Goal: Task Accomplishment & Management: Complete application form

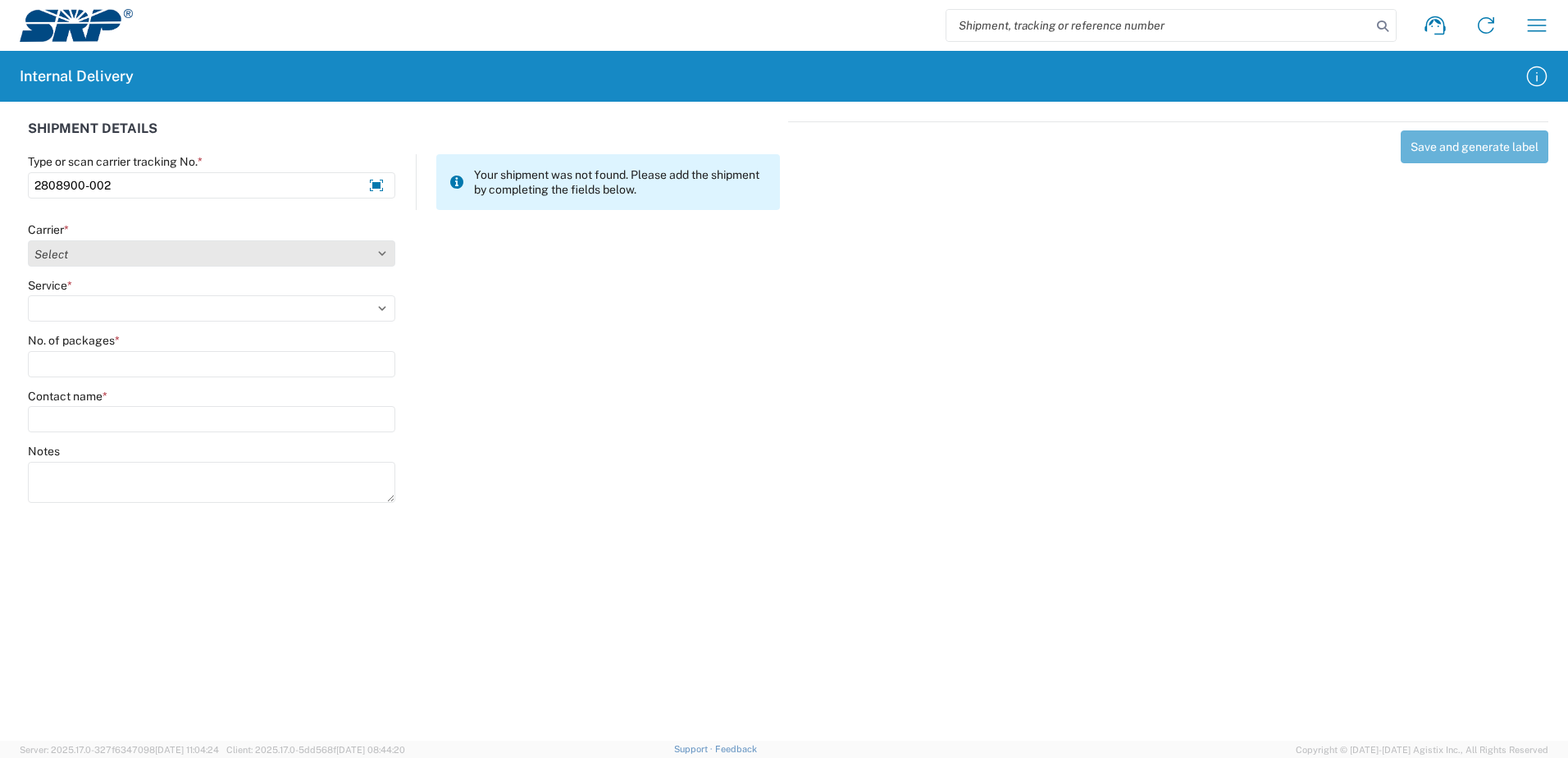
type input "2808900-002"
click at [380, 251] on select "Select Amazon Logistics ATI Trucking BC Dimerco Logistics Empire Southwest FedE…" at bounding box center [211, 253] width 367 height 27
select select "18714"
click at [28, 240] on select "Select Amazon Logistics ATI Trucking BC Dimerco Logistics Empire Southwest FedE…" at bounding box center [211, 253] width 367 height 27
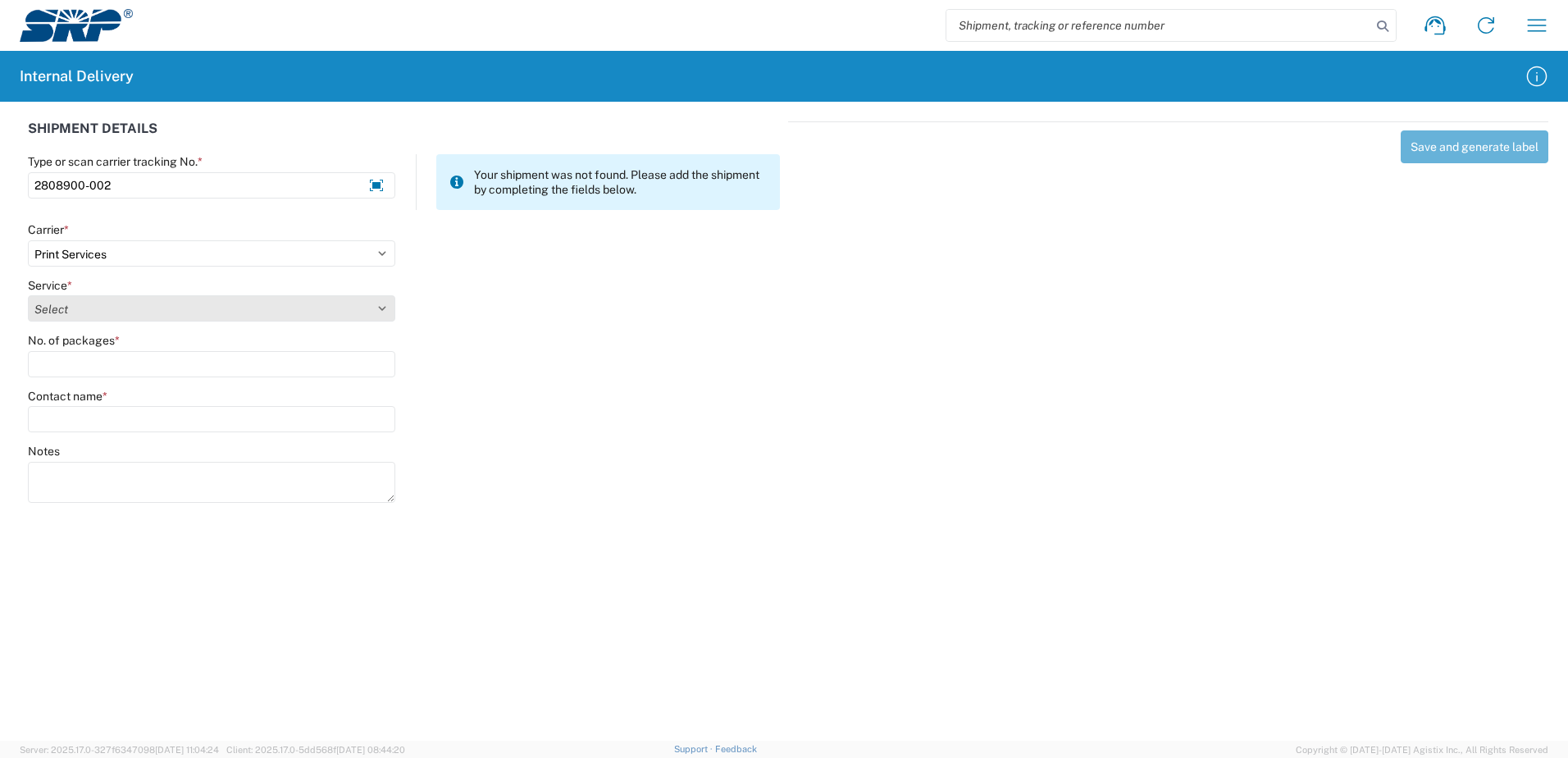
click at [380, 307] on select "Select Ground Inter-office" at bounding box center [211, 308] width 367 height 27
select select "35764"
click at [28, 295] on select "Select Ground Inter-office" at bounding box center [211, 308] width 367 height 27
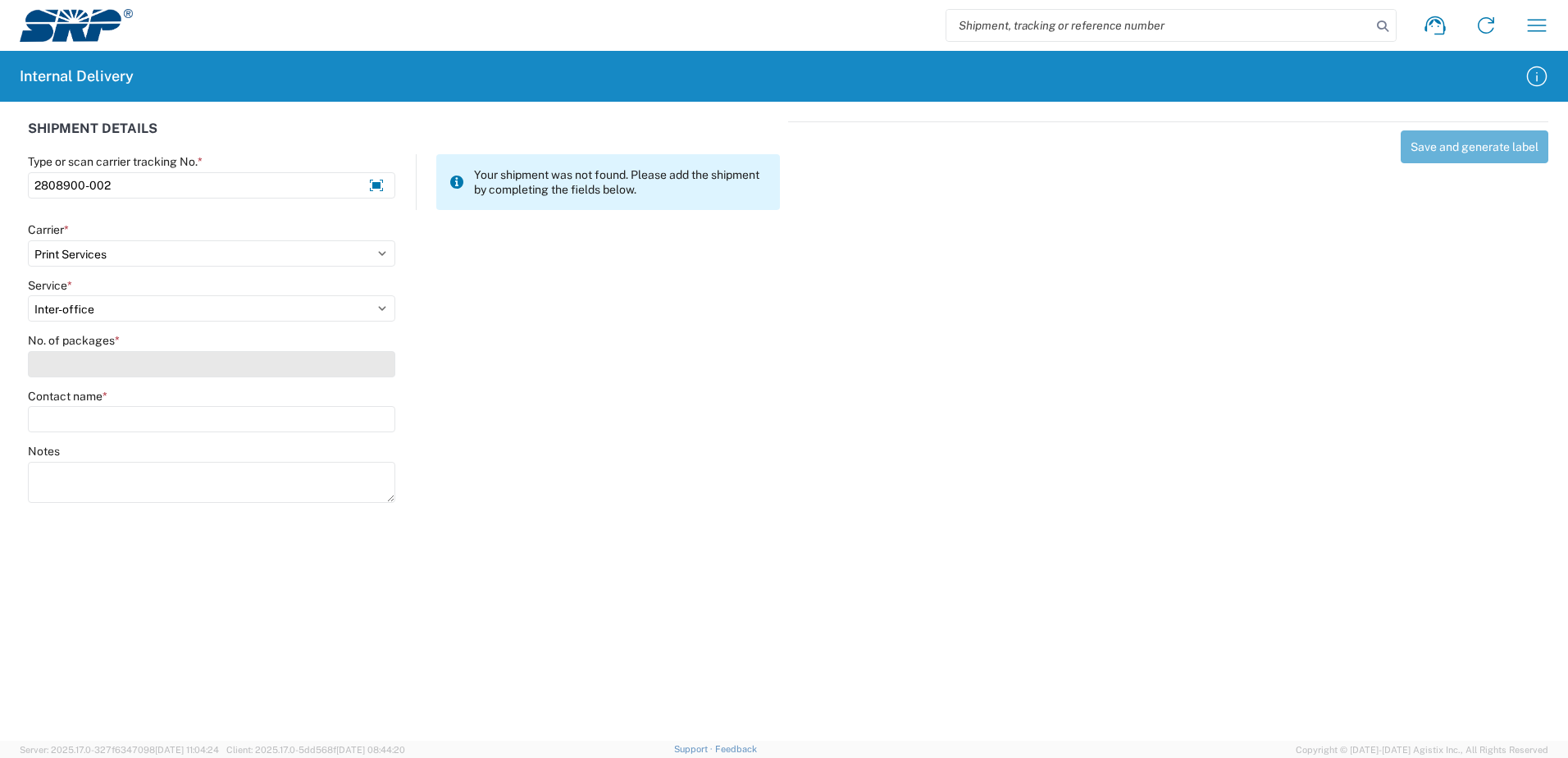
click at [368, 372] on input "No. of packages *" at bounding box center [211, 364] width 367 height 27
type input "1"
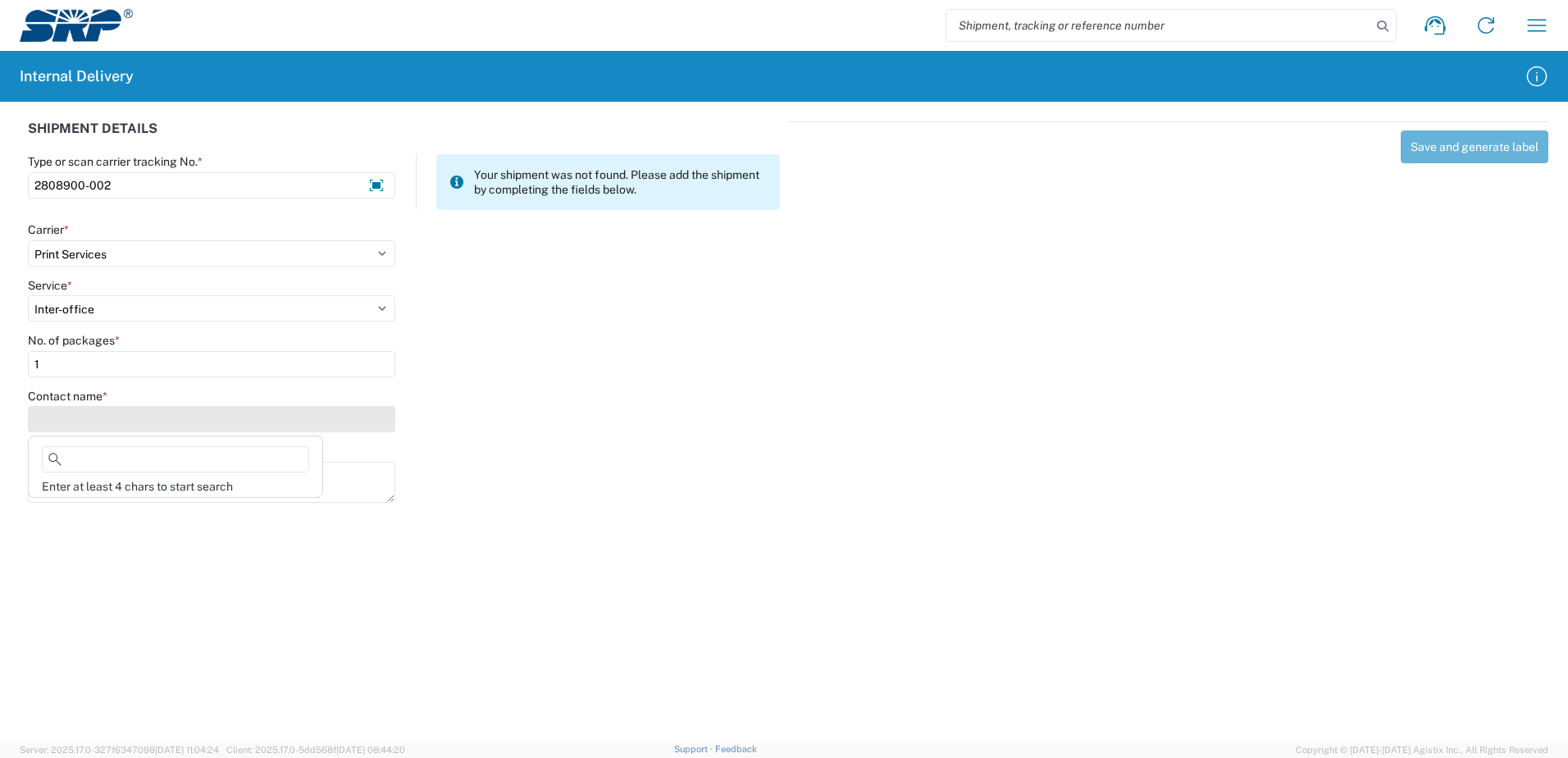
click at [368, 419] on input "Contact name *" at bounding box center [211, 418] width 367 height 27
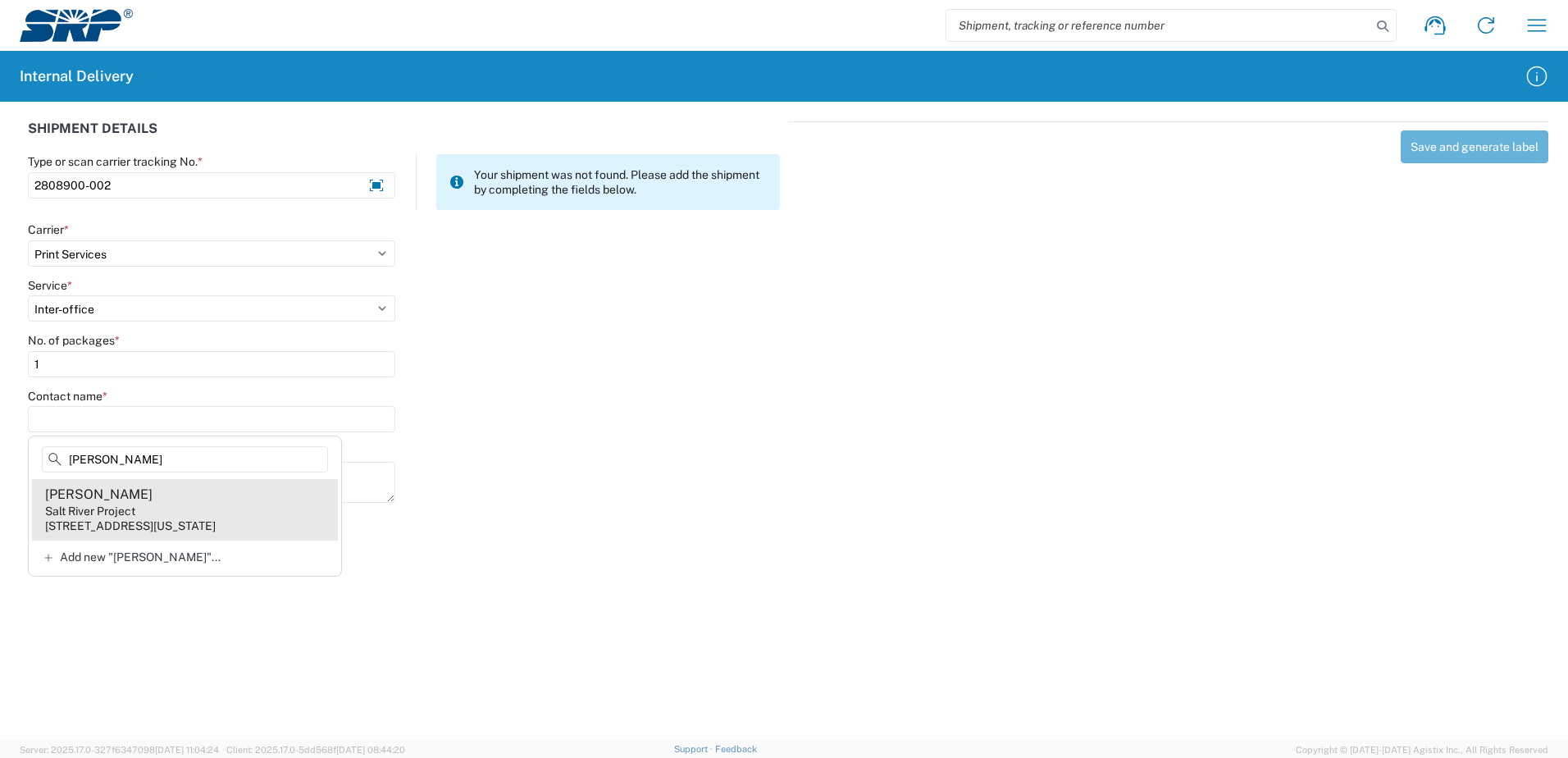
type input "[PERSON_NAME]"
click at [169, 524] on div "[STREET_ADDRESS][US_STATE]" at bounding box center [130, 526] width 170 height 15
type input "[PERSON_NAME]"
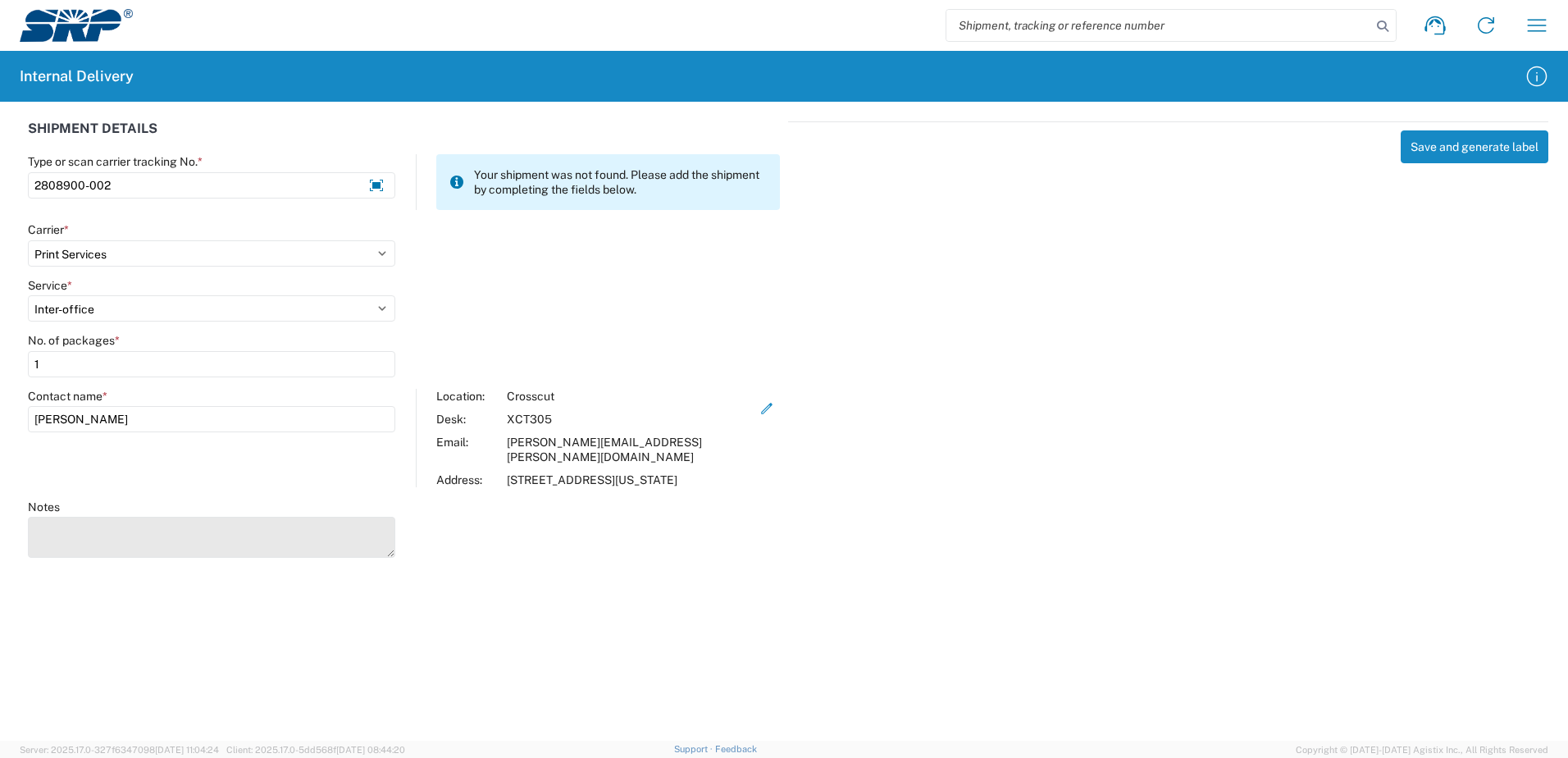
click at [78, 536] on textarea "Notes" at bounding box center [211, 537] width 367 height 41
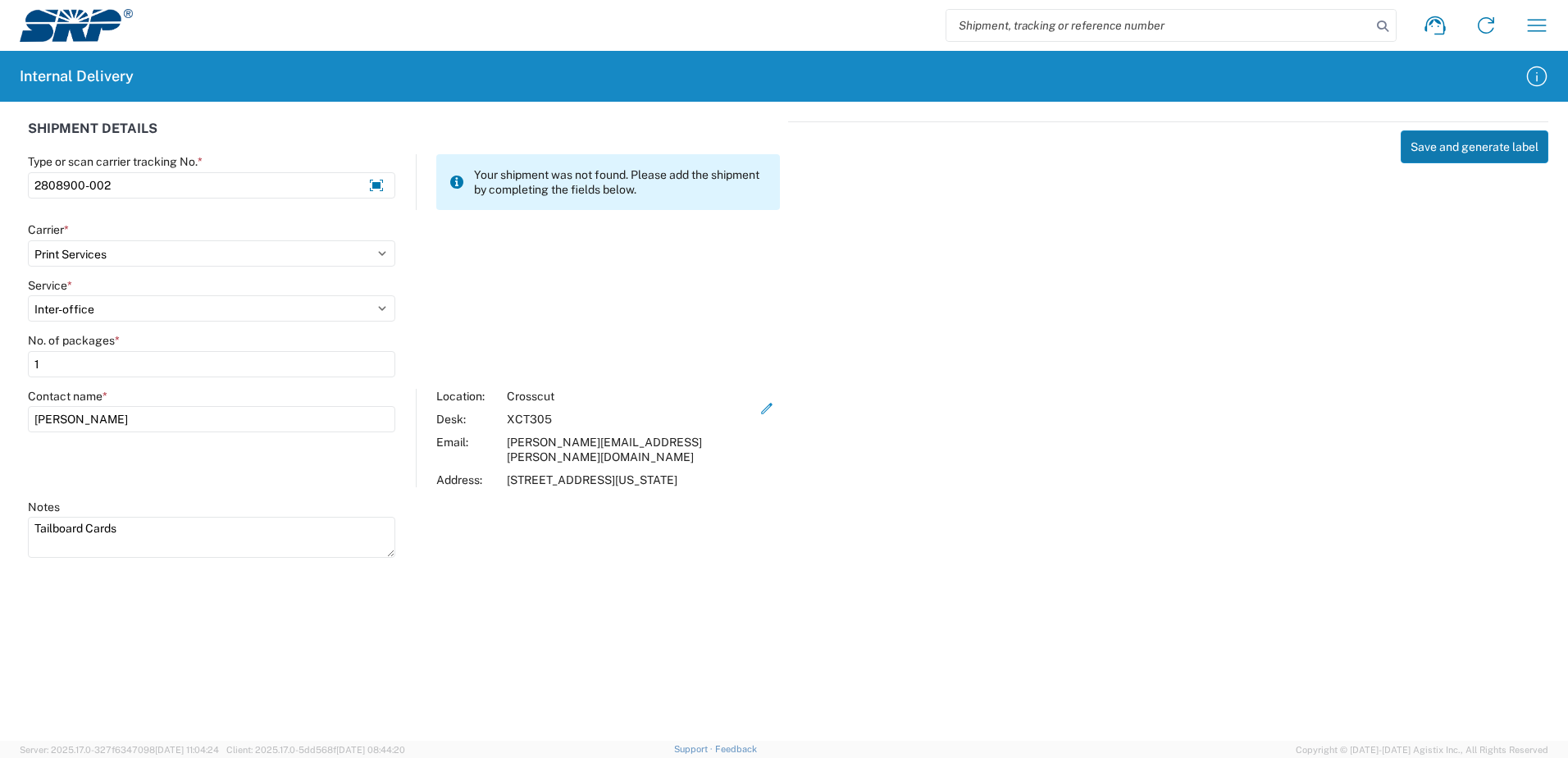
type textarea "Tailboard Cards"
click at [1466, 149] on button "Save and generate label" at bounding box center [1474, 146] width 148 height 32
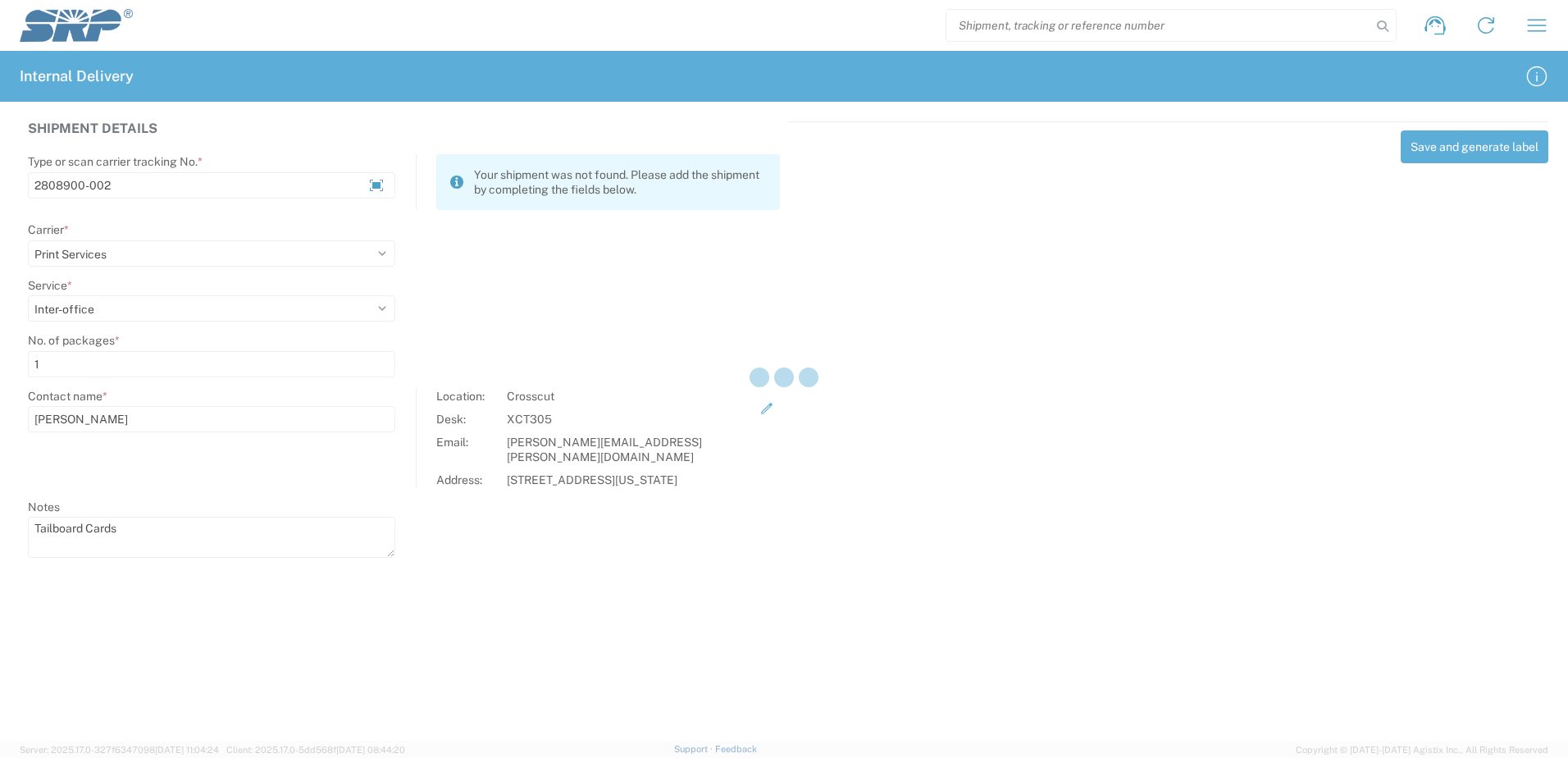
select select
